Goal: Information Seeking & Learning: Learn about a topic

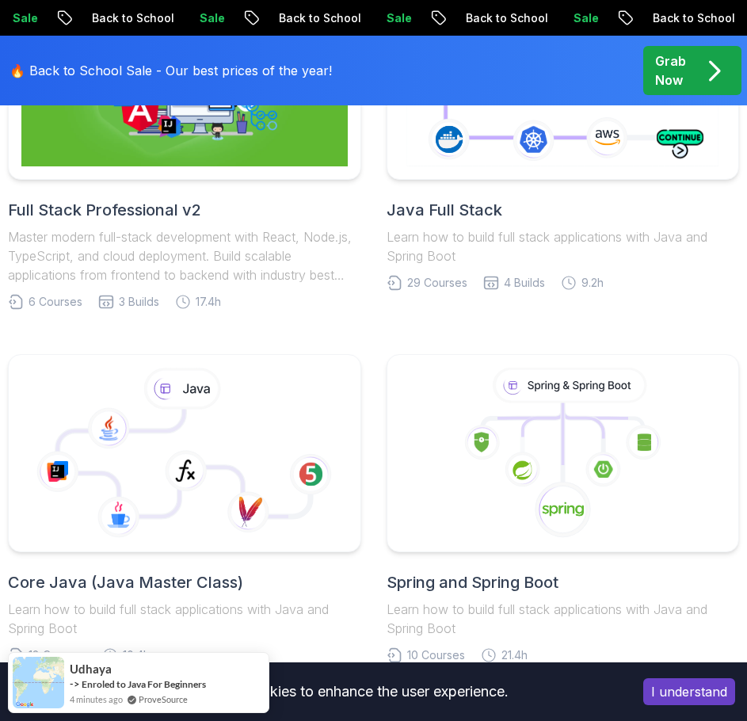
scroll to position [634, 0]
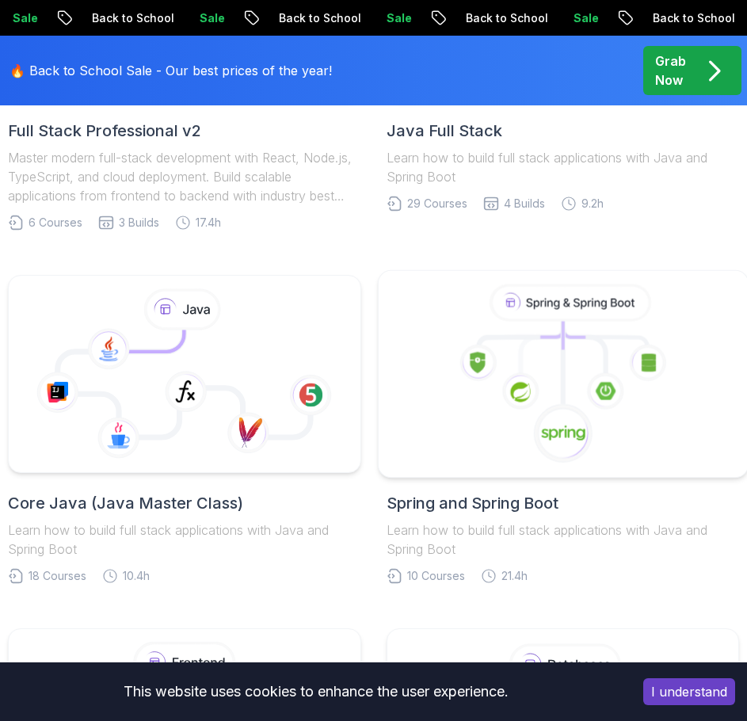
click at [430, 399] on icon at bounding box center [562, 374] width 342 height 180
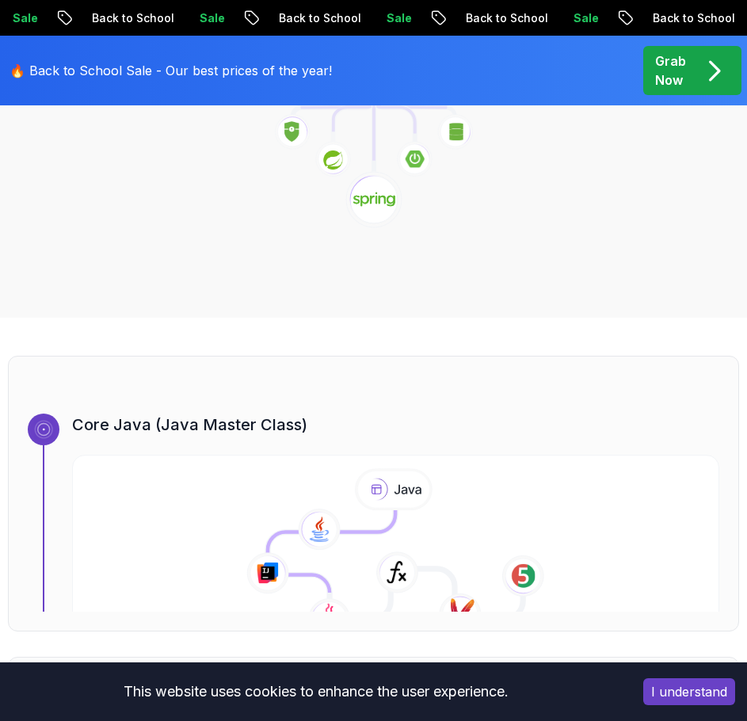
scroll to position [713, 0]
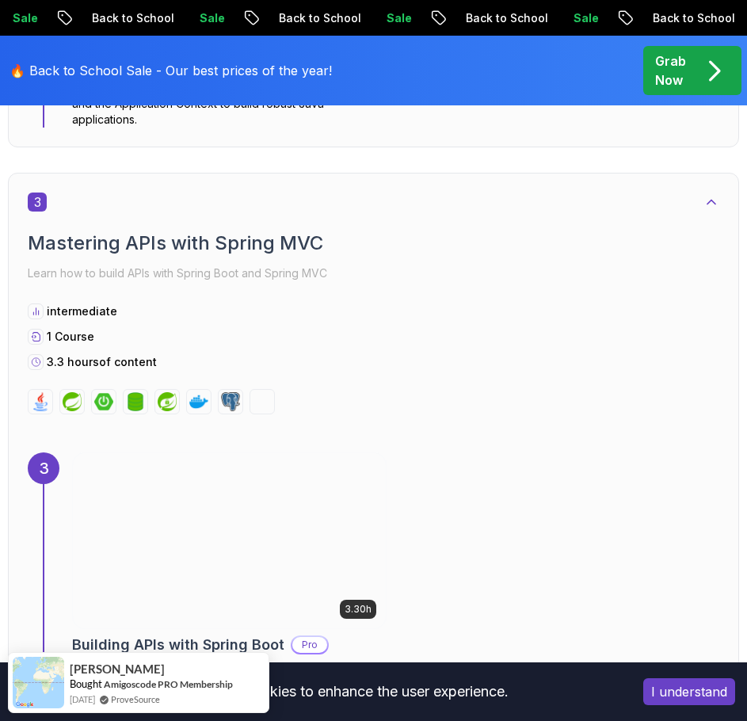
scroll to position [1980, 0]
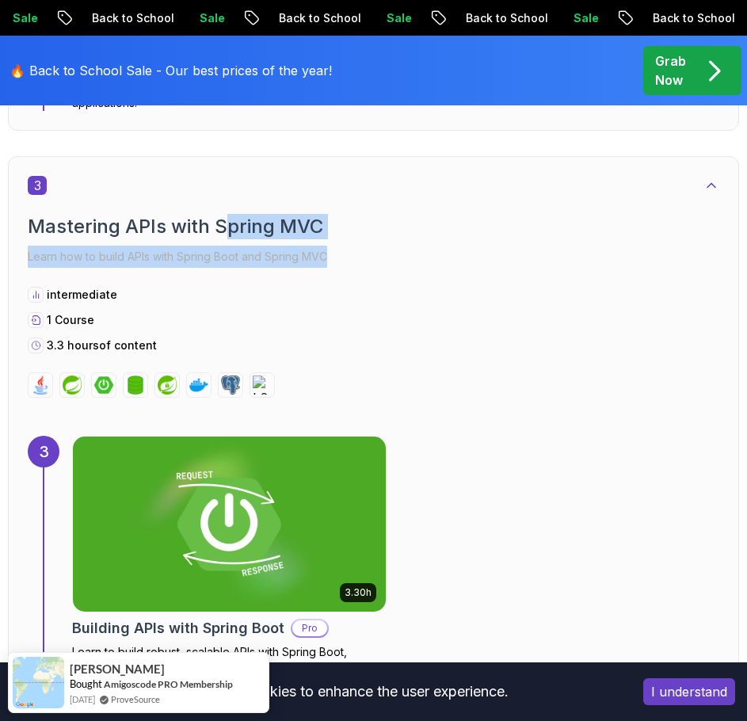
drag, startPoint x: 223, startPoint y: 224, endPoint x: 337, endPoint y: 253, distance: 117.6
click at [337, 253] on div "Mastering APIs with Spring MVC Learn how to build APIs with Spring Boot and Spr…" at bounding box center [374, 241] width 692 height 54
click at [337, 253] on p "Learn how to build APIs with Spring Boot and Spring MVC" at bounding box center [374, 257] width 692 height 22
drag, startPoint x: 338, startPoint y: 254, endPoint x: 42, endPoint y: 228, distance: 297.4
click at [42, 228] on div "Mastering APIs with Spring MVC Learn how to build APIs with Spring Boot and Spr…" at bounding box center [374, 241] width 692 height 54
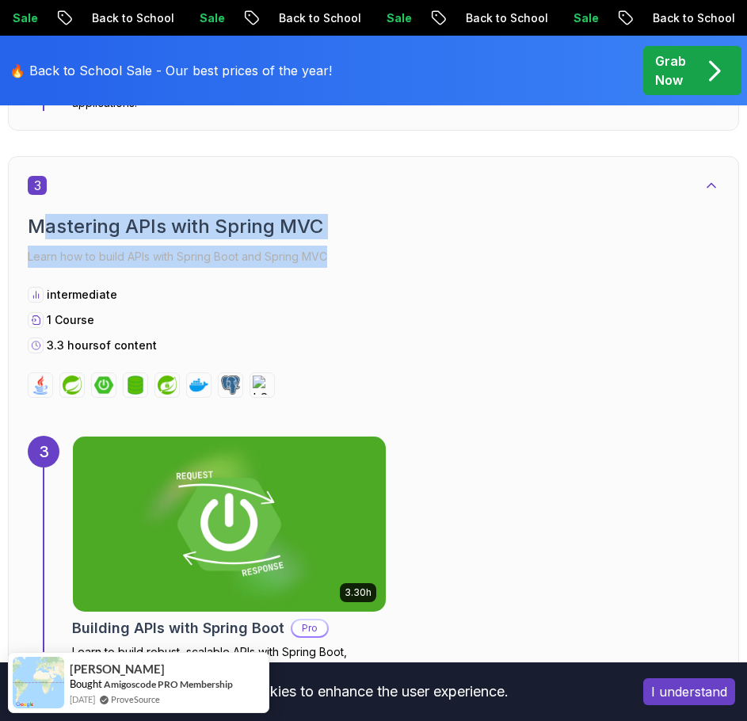
click at [42, 228] on h2 "Mastering APIs with Spring MVC" at bounding box center [374, 226] width 692 height 25
drag, startPoint x: 251, startPoint y: 236, endPoint x: 353, endPoint y: 247, distance: 102.8
click at [353, 247] on div "Mastering APIs with Spring MVC Learn how to build APIs with Spring Boot and Spr…" at bounding box center [374, 241] width 692 height 54
click at [353, 247] on p "Learn how to build APIs with Spring Boot and Spring MVC" at bounding box center [374, 257] width 692 height 22
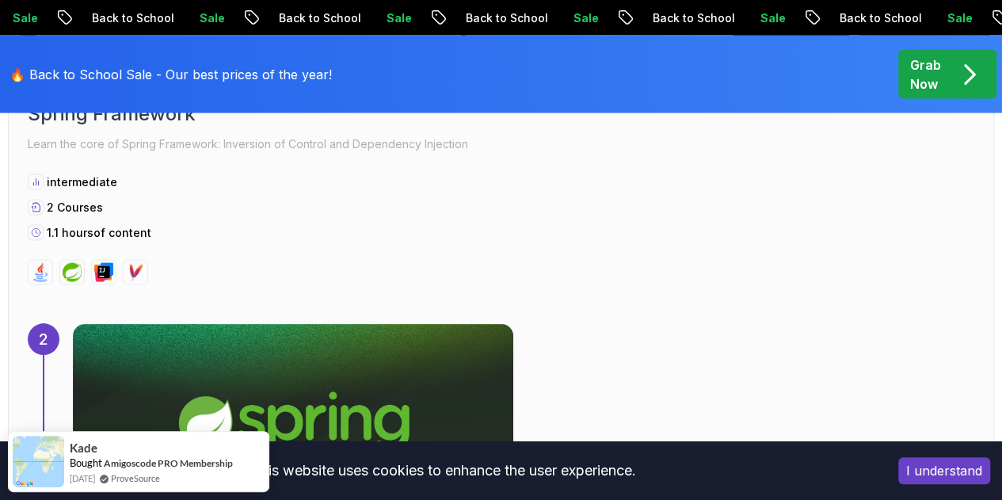
scroll to position [1526, 0]
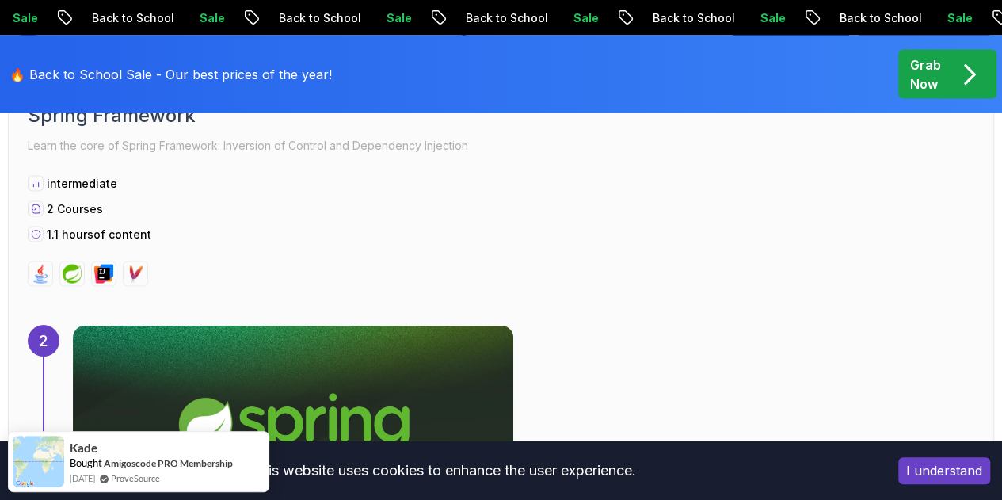
click at [746, 67] on div "Grab Now" at bounding box center [947, 74] width 74 height 38
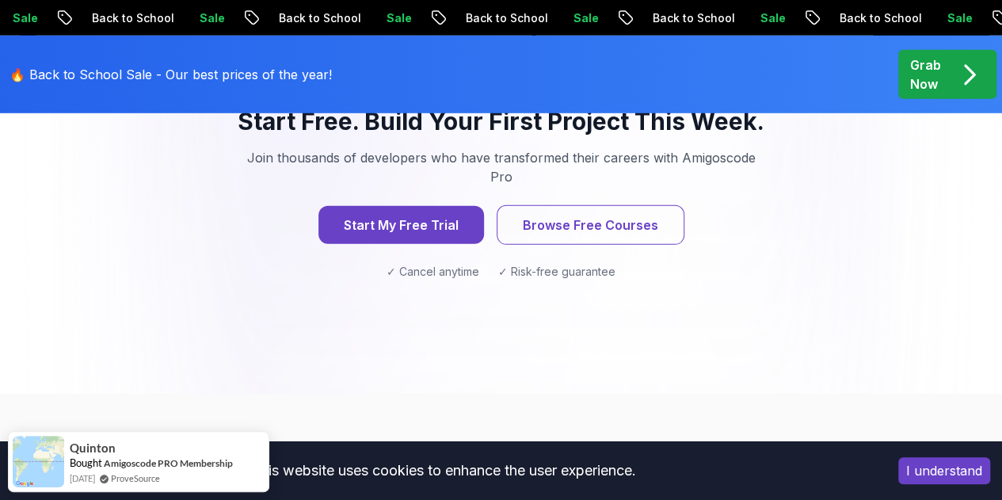
scroll to position [2693, 0]
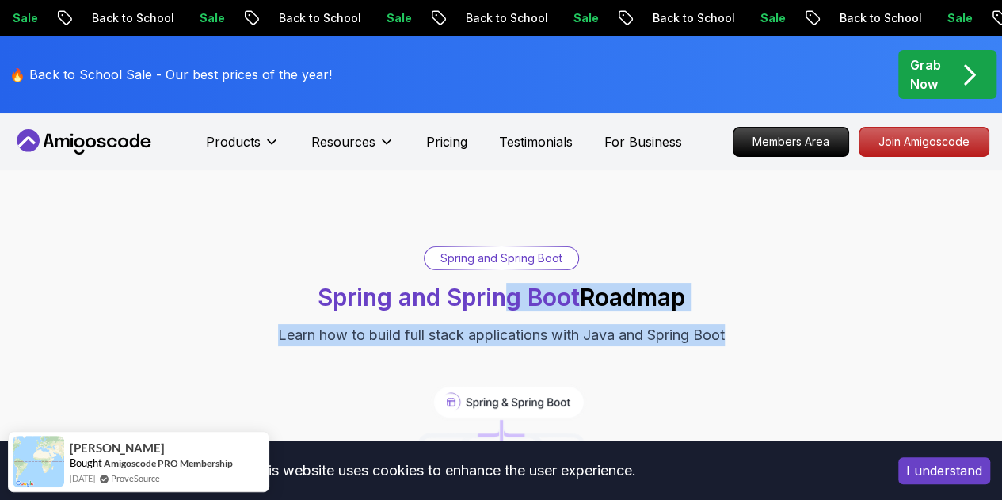
drag, startPoint x: 507, startPoint y: 295, endPoint x: 775, endPoint y: 329, distance: 269.8
click at [746, 329] on div "Spring and Spring Boot Spring and Spring Boot Roadmap Learn how to build full s…" at bounding box center [501, 296] width 986 height 100
drag, startPoint x: 691, startPoint y: 330, endPoint x: 251, endPoint y: 272, distance: 443.3
click at [251, 272] on div "Spring and Spring Boot Spring and Spring Boot Roadmap Learn how to build full s…" at bounding box center [501, 296] width 986 height 100
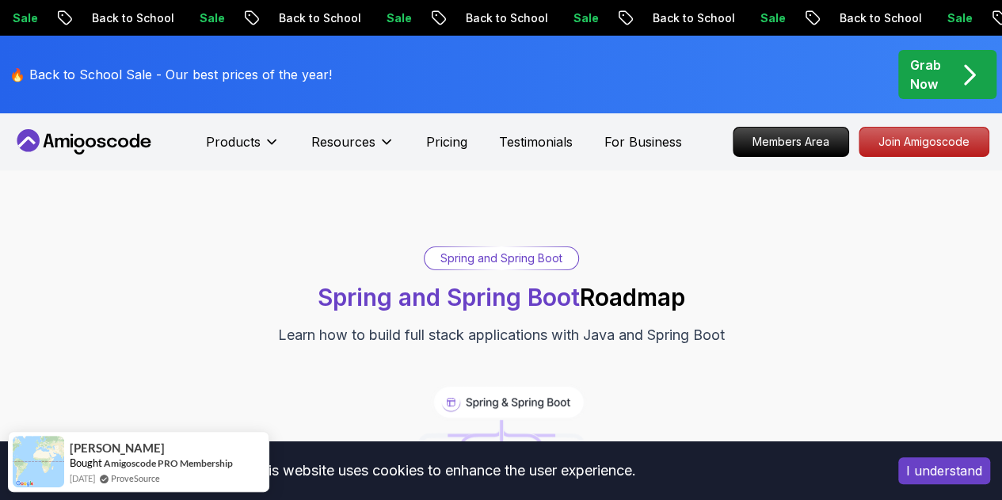
click at [347, 295] on span "Spring and Spring Boot" at bounding box center [449, 297] width 262 height 29
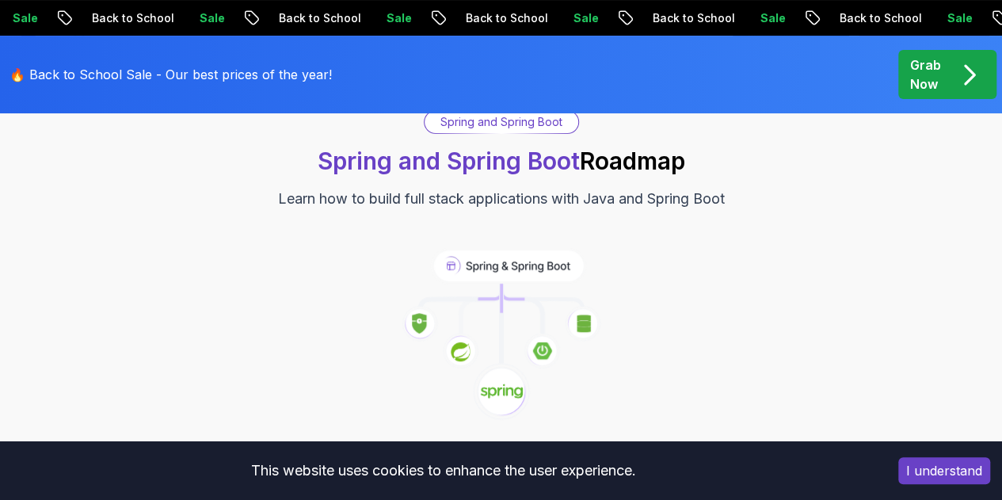
scroll to position [79, 0]
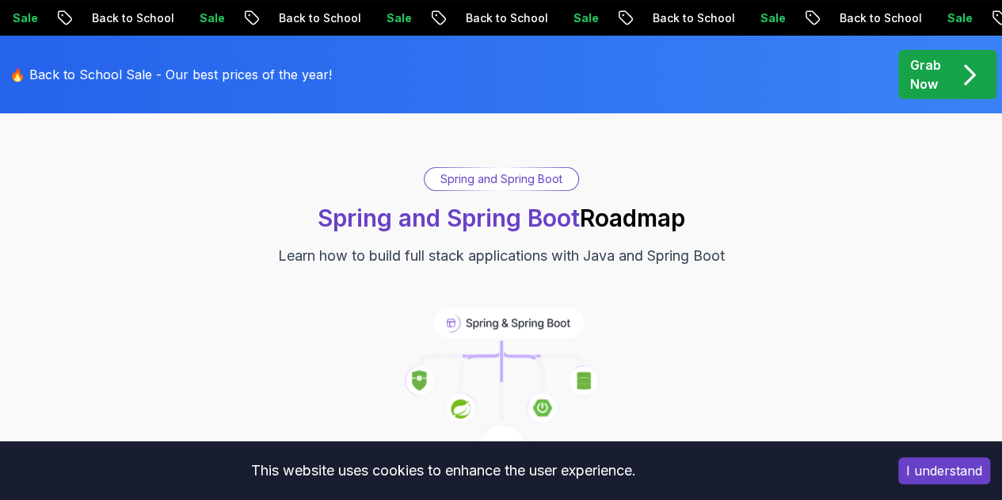
click at [638, 259] on p "Learn how to build full stack applications with Java and Spring Boot" at bounding box center [501, 256] width 447 height 22
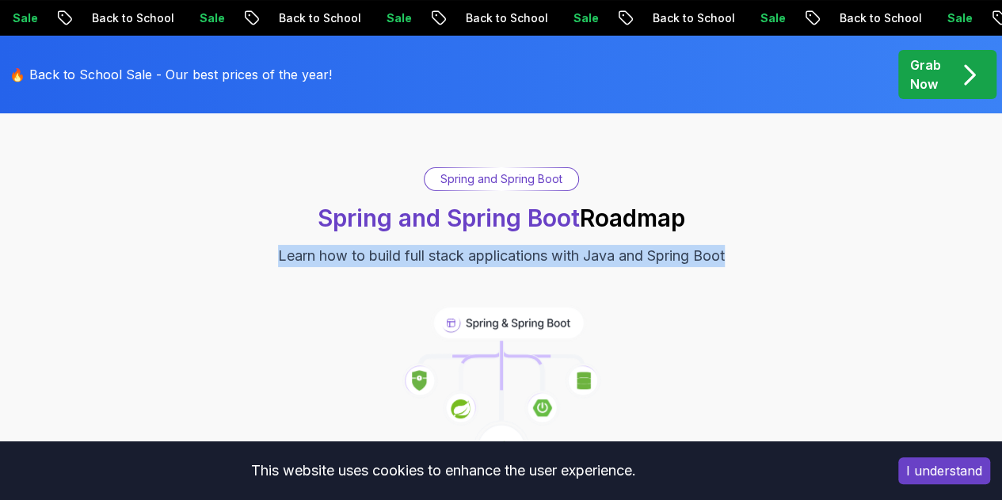
click at [653, 286] on div "Spring and Spring Boot Spring and Spring Boot Roadmap Learn how to build full s…" at bounding box center [501, 328] width 986 height 323
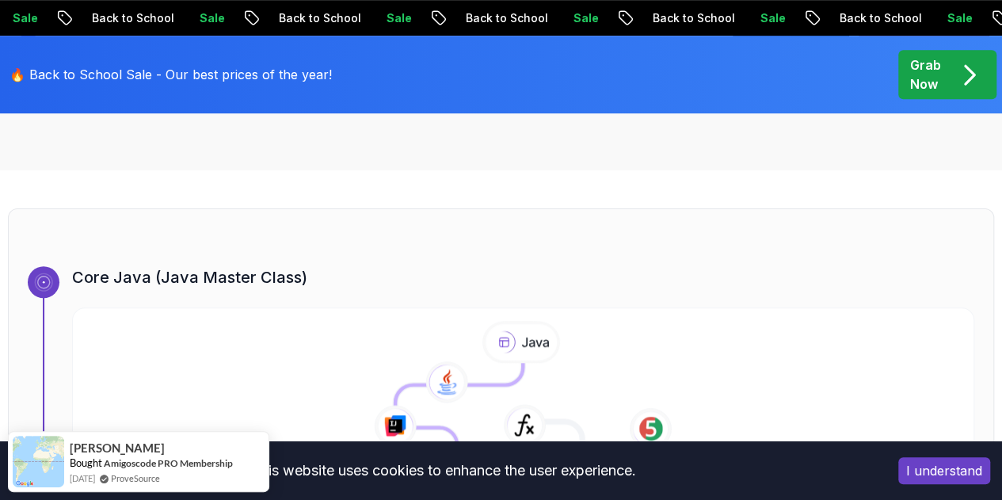
scroll to position [871, 0]
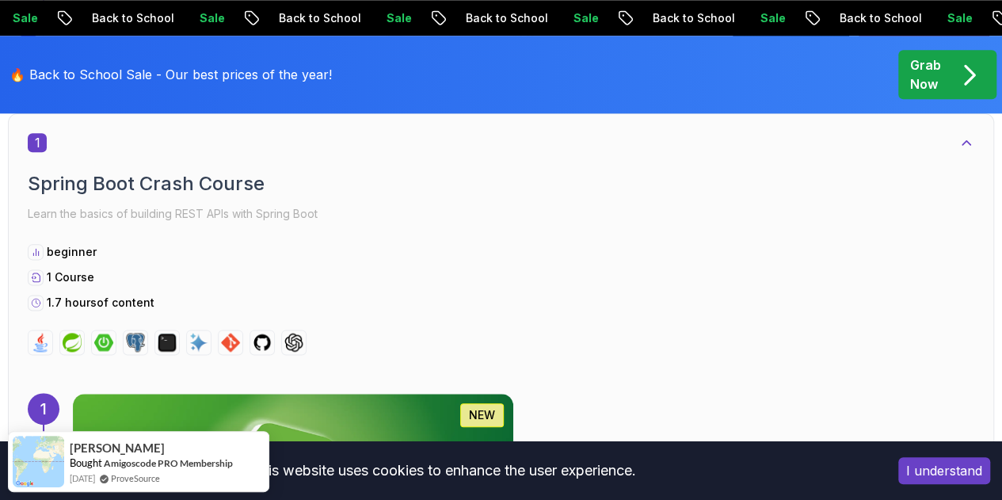
drag, startPoint x: 199, startPoint y: 180, endPoint x: 209, endPoint y: 305, distance: 125.6
click at [209, 305] on div "1 Spring Boot Crash Course Learn the basics of building REST APIs with Spring B…" at bounding box center [501, 244] width 947 height 222
click at [209, 305] on div "1.7 hours of content" at bounding box center [501, 303] width 947 height 16
